Goal: Task Accomplishment & Management: Use online tool/utility

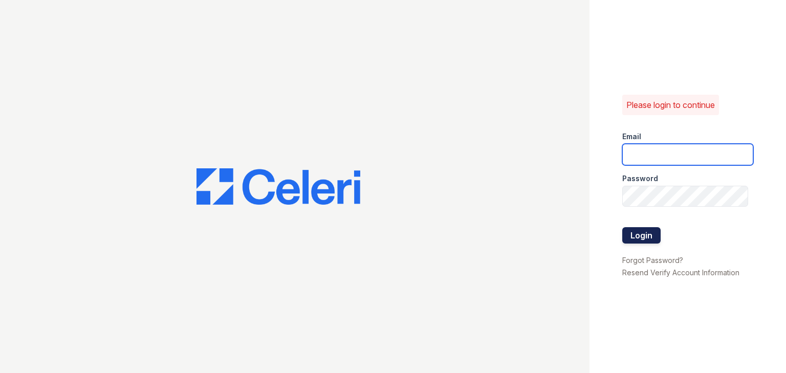
type input "arrivelex@trinity-pm.com"
click at [648, 232] on button "Login" at bounding box center [641, 235] width 38 height 16
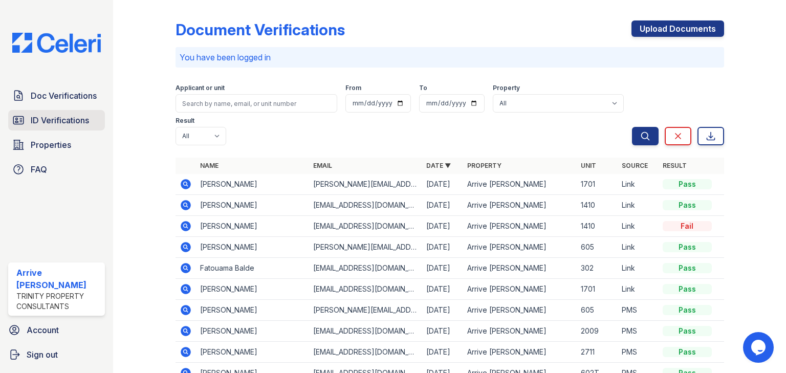
click at [41, 114] on span "ID Verifications" at bounding box center [60, 120] width 58 height 12
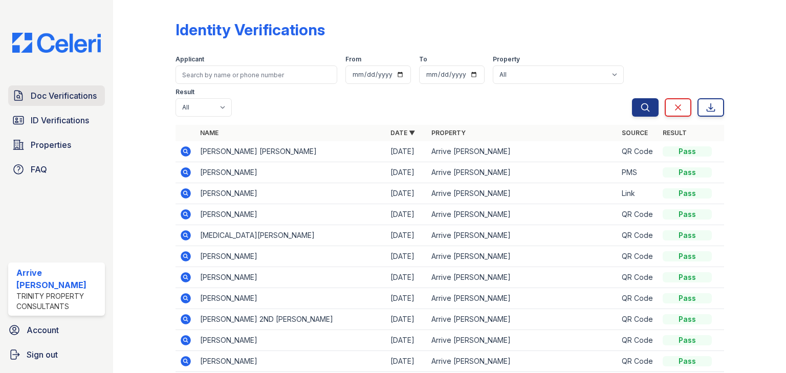
click at [56, 94] on span "Doc Verifications" at bounding box center [64, 96] width 66 height 12
